Goal: Use online tool/utility

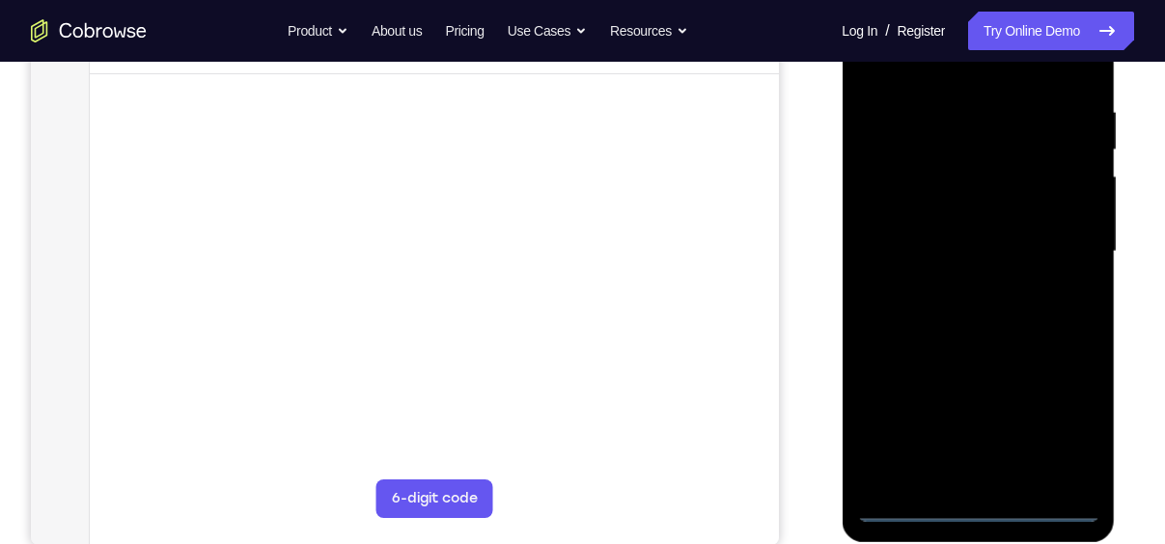
scroll to position [353, 0]
click at [981, 502] on div at bounding box center [977, 251] width 243 height 540
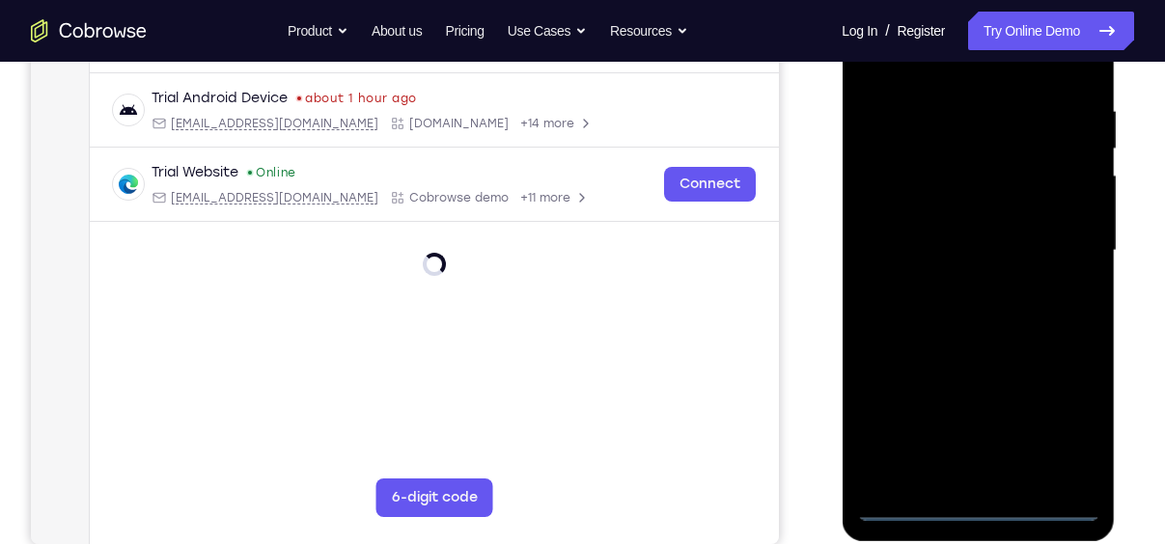
click at [1074, 433] on div at bounding box center [977, 251] width 243 height 540
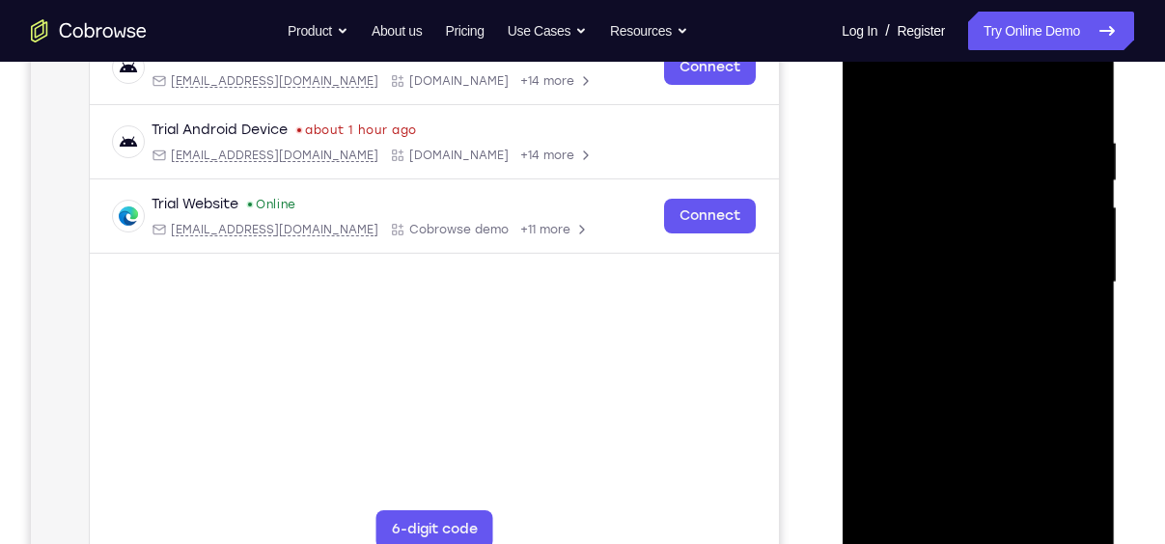
click at [974, 73] on div at bounding box center [977, 283] width 243 height 540
click at [981, 94] on div at bounding box center [977, 283] width 243 height 540
click at [1067, 281] on div at bounding box center [977, 283] width 243 height 540
click at [960, 314] on div at bounding box center [977, 283] width 243 height 540
click at [900, 253] on div at bounding box center [977, 283] width 243 height 540
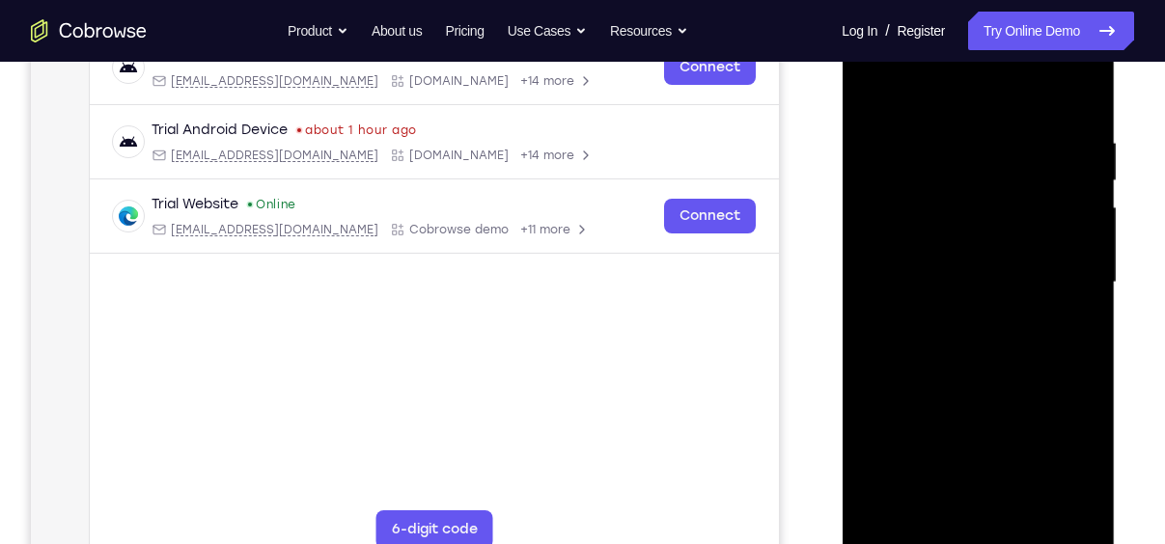
click at [907, 249] on div at bounding box center [977, 283] width 243 height 540
click at [964, 269] on div at bounding box center [977, 283] width 243 height 540
click at [965, 276] on div at bounding box center [977, 283] width 243 height 540
click at [994, 374] on div at bounding box center [977, 283] width 243 height 540
drag, startPoint x: 1002, startPoint y: 99, endPoint x: 1007, endPoint y: 35, distance: 64.8
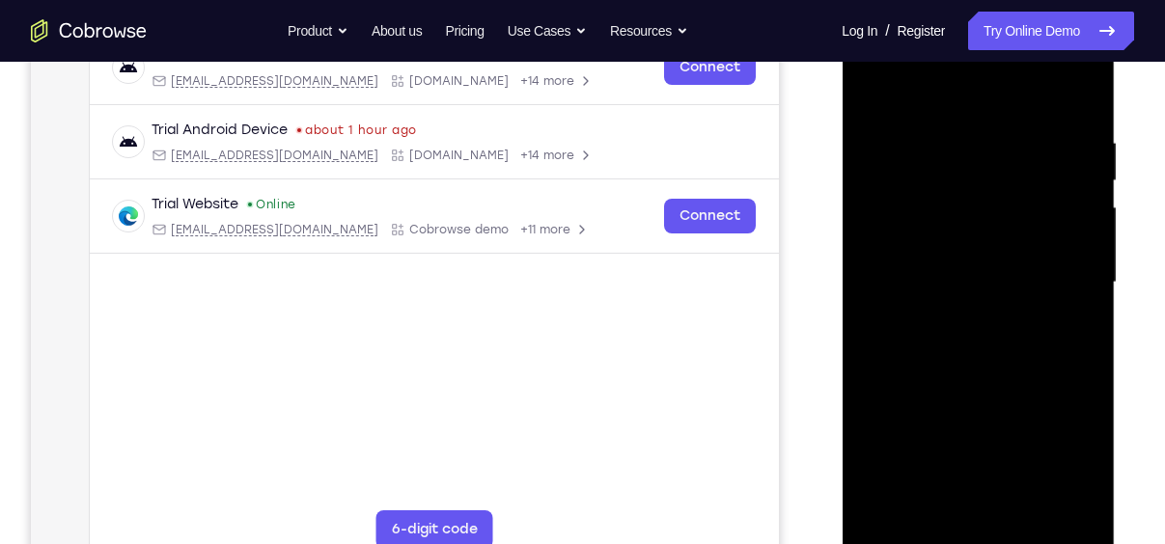
click at [1007, 35] on div at bounding box center [977, 283] width 243 height 540
click at [1085, 90] on div at bounding box center [977, 283] width 243 height 540
click at [1082, 192] on div at bounding box center [977, 283] width 243 height 540
drag, startPoint x: 1012, startPoint y: 433, endPoint x: 1017, endPoint y: 233, distance: 200.8
click at [1017, 233] on div at bounding box center [977, 283] width 243 height 540
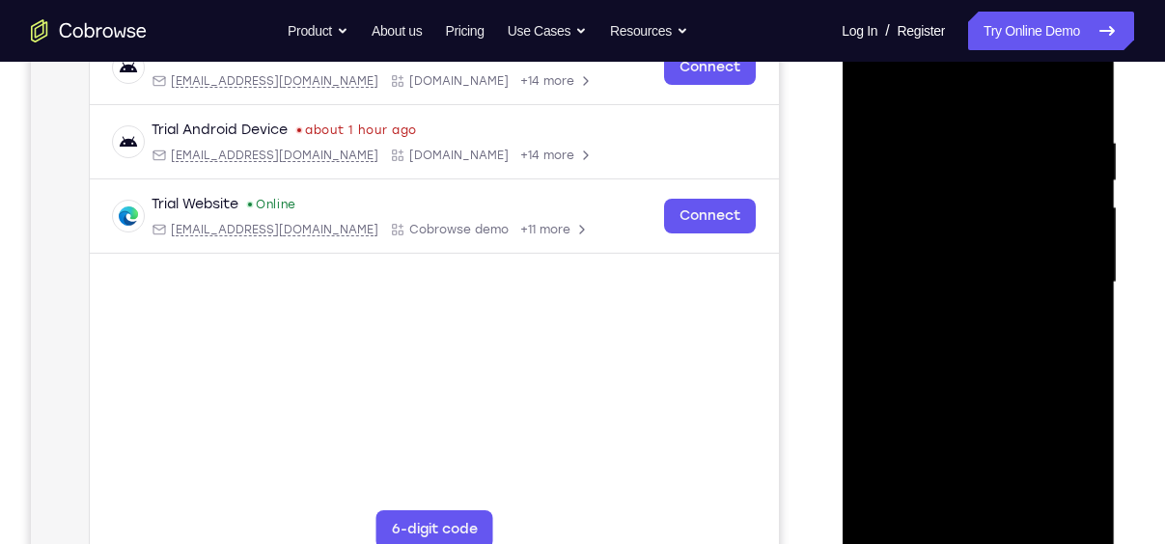
drag, startPoint x: 983, startPoint y: 333, endPoint x: 995, endPoint y: 226, distance: 107.7
click at [995, 226] on div at bounding box center [977, 283] width 243 height 540
drag, startPoint x: 1011, startPoint y: 157, endPoint x: 977, endPoint y: 334, distance: 180.0
click at [977, 334] on div at bounding box center [977, 283] width 243 height 540
drag, startPoint x: 1028, startPoint y: 163, endPoint x: 987, endPoint y: 385, distance: 225.6
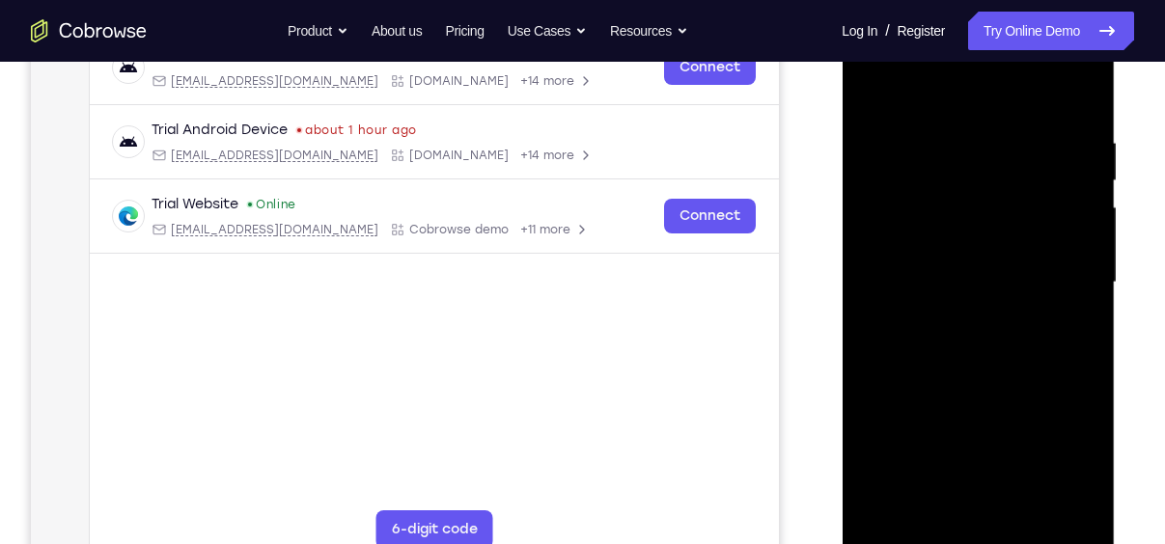
click at [987, 385] on div at bounding box center [977, 283] width 243 height 540
click at [1035, 199] on div at bounding box center [977, 283] width 243 height 540
click at [1035, 188] on div at bounding box center [977, 283] width 243 height 540
click at [1080, 194] on div at bounding box center [977, 283] width 243 height 540
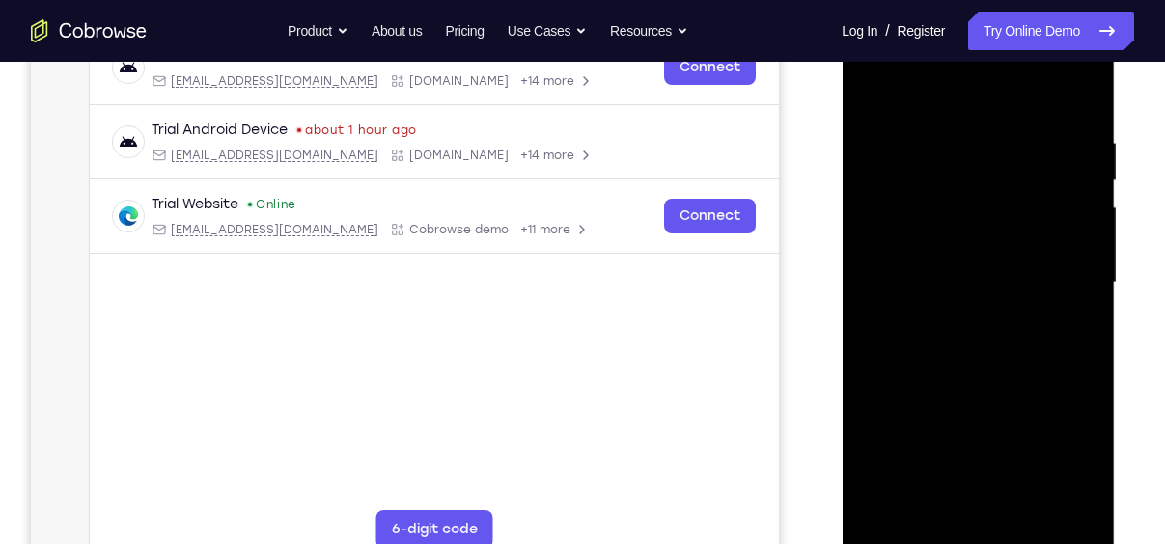
click at [882, 193] on div at bounding box center [977, 283] width 243 height 540
click at [1083, 257] on div at bounding box center [977, 283] width 243 height 540
click at [871, 271] on div at bounding box center [977, 283] width 243 height 540
click at [1076, 258] on div at bounding box center [977, 283] width 243 height 540
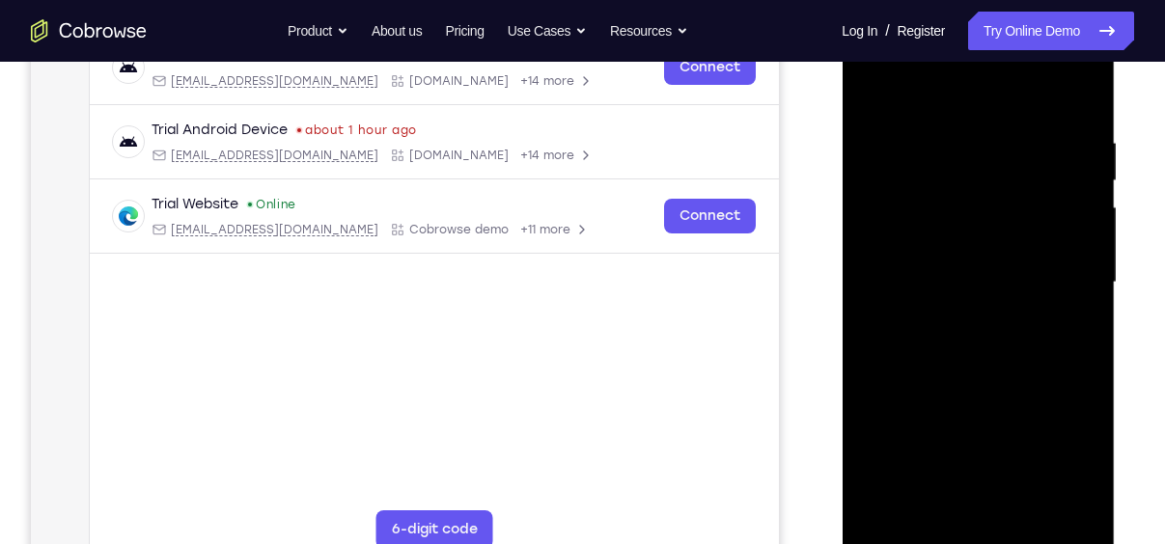
click at [878, 255] on div at bounding box center [977, 283] width 243 height 540
click at [1090, 233] on div at bounding box center [977, 283] width 243 height 540
click at [1086, 242] on div at bounding box center [977, 283] width 243 height 540
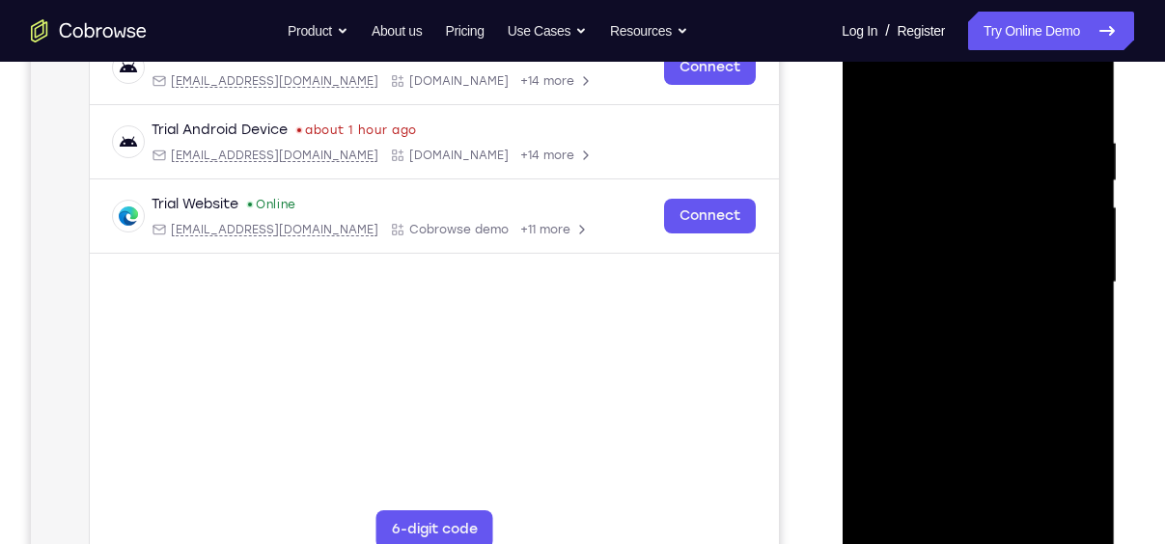
click at [1086, 242] on div at bounding box center [977, 283] width 243 height 540
click at [1032, 514] on div at bounding box center [977, 283] width 243 height 540
click at [980, 392] on div at bounding box center [977, 283] width 243 height 540
click at [978, 389] on div at bounding box center [977, 283] width 243 height 540
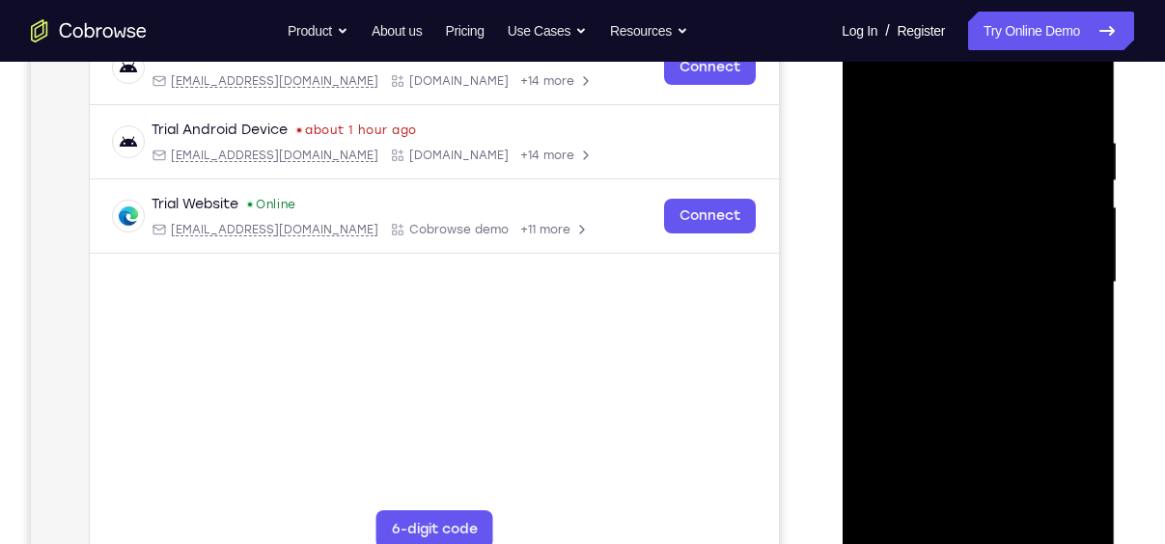
click at [960, 403] on div at bounding box center [977, 283] width 243 height 540
click at [957, 349] on div at bounding box center [977, 283] width 243 height 540
click at [1088, 424] on div at bounding box center [977, 283] width 243 height 540
drag, startPoint x: 1031, startPoint y: 366, endPoint x: 1031, endPoint y: 328, distance: 37.6
click at [1031, 328] on div at bounding box center [977, 283] width 243 height 540
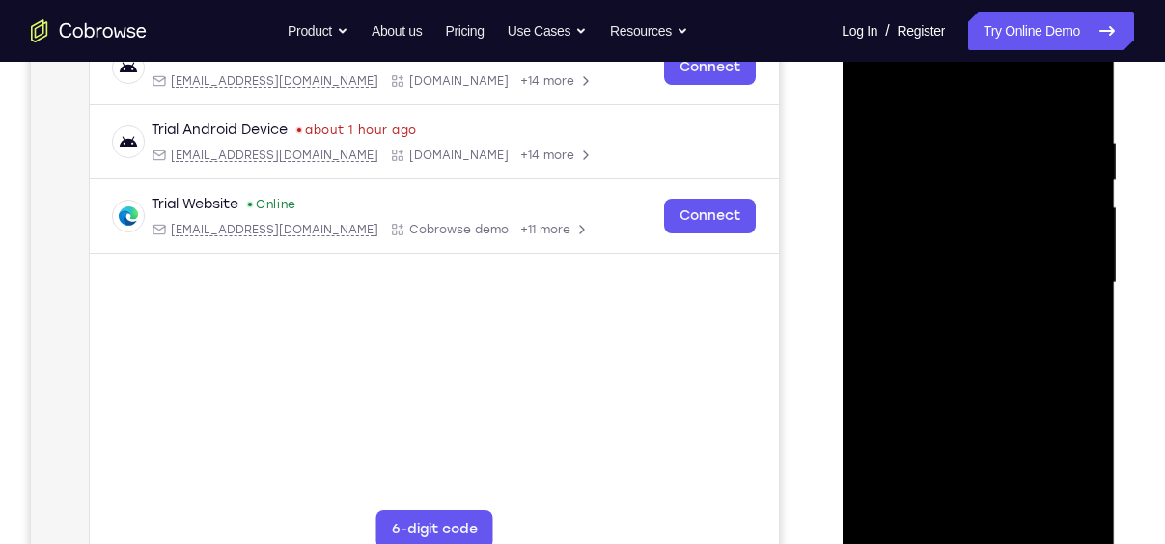
click at [1015, 507] on div at bounding box center [977, 283] width 243 height 540
click at [1021, 502] on div at bounding box center [977, 283] width 243 height 540
click at [1030, 505] on div at bounding box center [977, 283] width 243 height 540
drag, startPoint x: 1021, startPoint y: 343, endPoint x: 1004, endPoint y: 456, distance: 114.2
click at [1004, 456] on div at bounding box center [977, 283] width 243 height 540
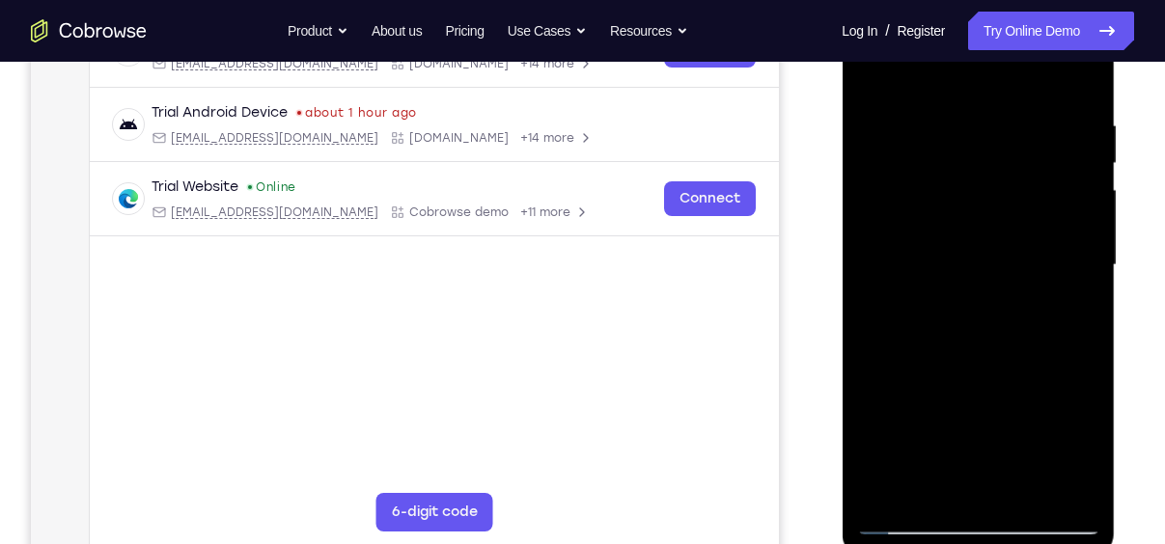
scroll to position [329, 0]
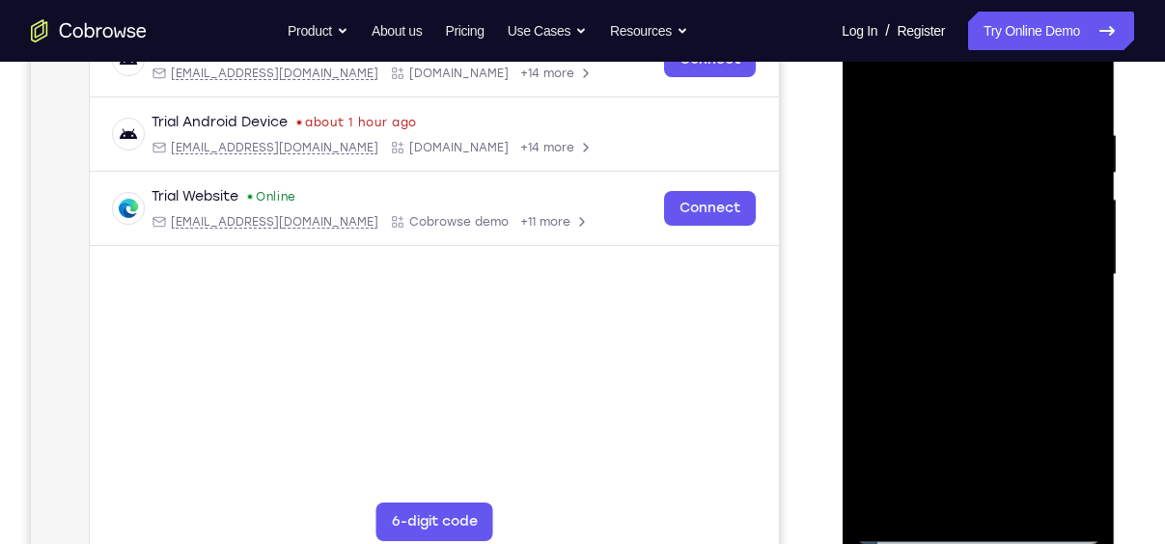
click at [914, 530] on div at bounding box center [977, 275] width 243 height 540
click at [975, 269] on div at bounding box center [977, 275] width 243 height 540
click at [947, 499] on div at bounding box center [977, 275] width 243 height 540
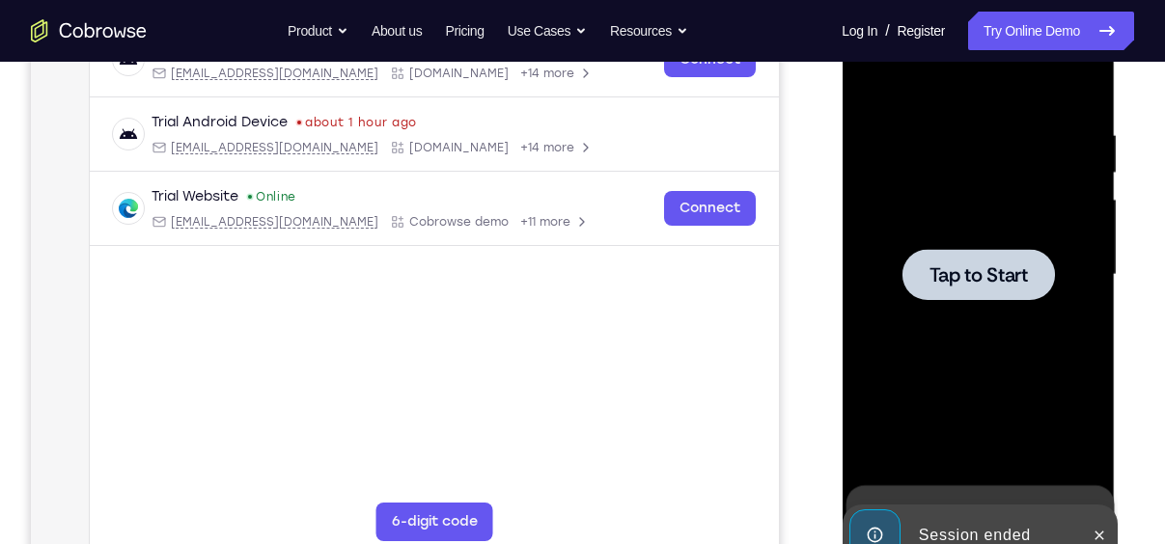
click at [1016, 297] on div at bounding box center [977, 274] width 152 height 51
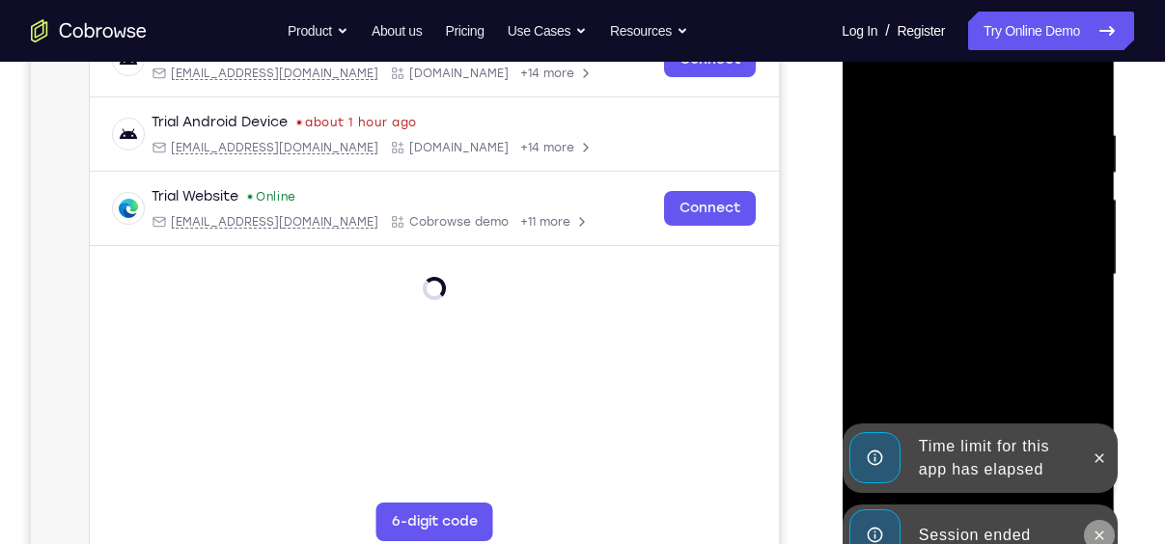
click at [1092, 533] on icon at bounding box center [1098, 535] width 15 height 15
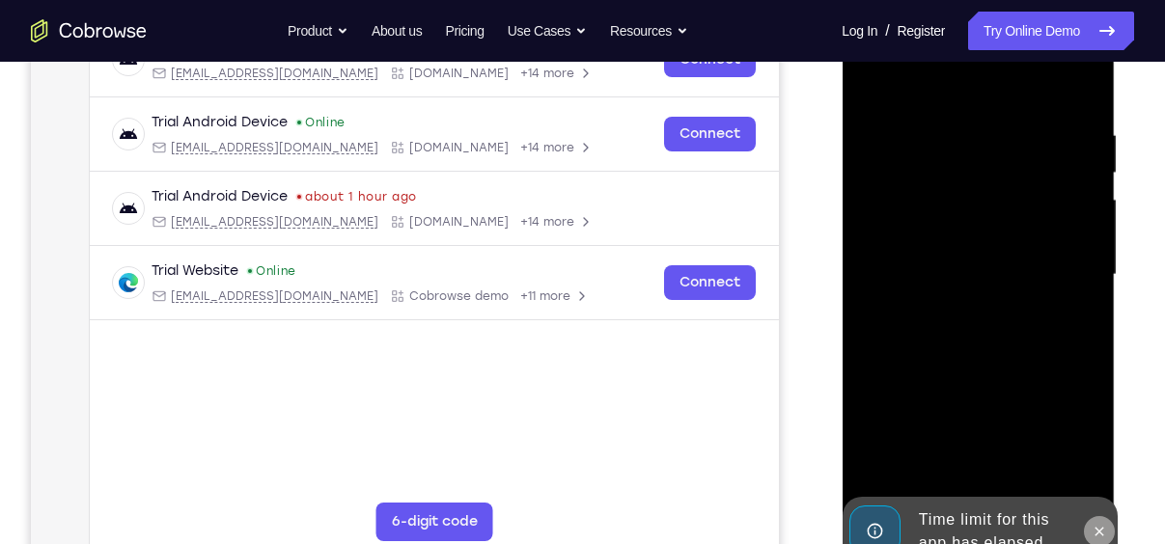
click at [1097, 471] on div "Online web based iOS Simulators and Android Emulators. Run iPhone, iPad, Mobile…" at bounding box center [979, 279] width 275 height 579
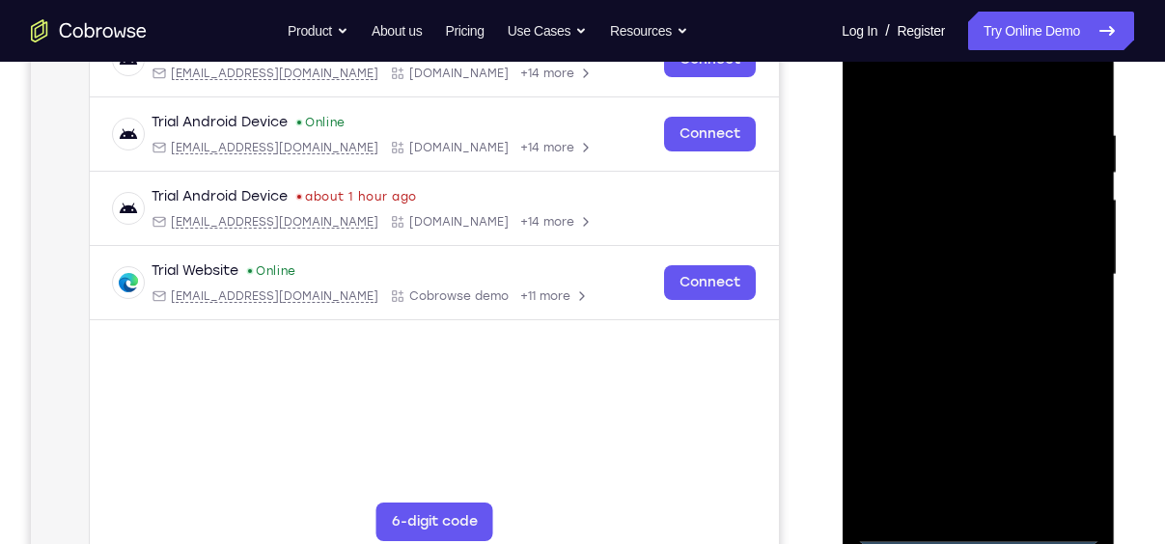
click at [989, 538] on div at bounding box center [977, 275] width 243 height 540
click at [1061, 456] on div at bounding box center [977, 275] width 243 height 540
click at [972, 103] on div at bounding box center [977, 275] width 243 height 540
click at [1061, 283] on div at bounding box center [977, 275] width 243 height 540
click at [968, 309] on div at bounding box center [977, 275] width 243 height 540
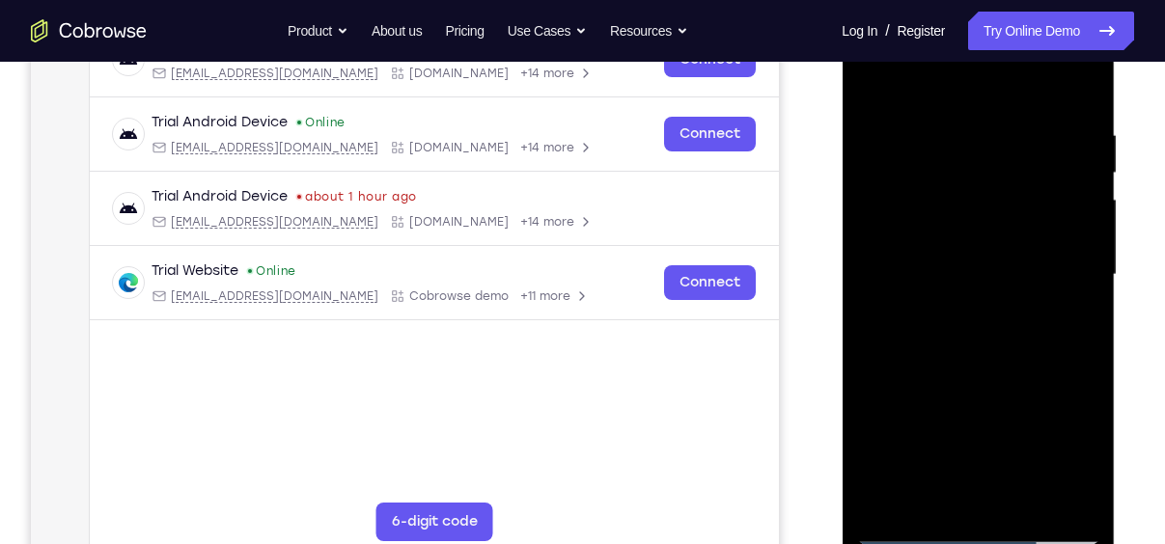
click at [953, 266] on div at bounding box center [977, 275] width 243 height 540
click at [939, 259] on div at bounding box center [977, 275] width 243 height 540
click at [951, 254] on div at bounding box center [977, 275] width 243 height 540
click at [959, 202] on div at bounding box center [977, 275] width 243 height 540
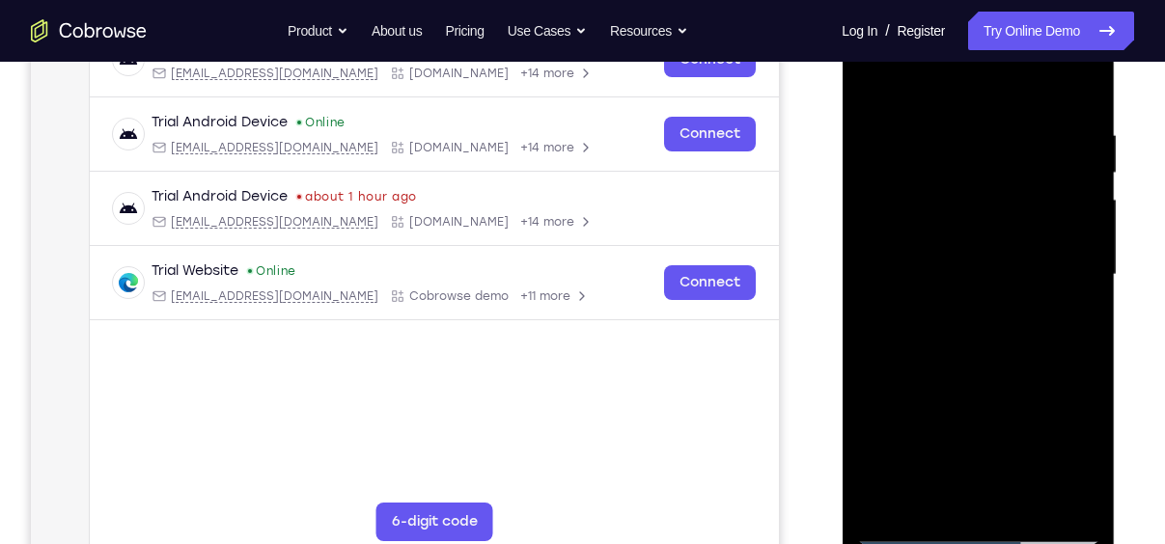
click at [959, 202] on div at bounding box center [977, 275] width 243 height 540
